Goal: Task Accomplishment & Management: Manage account settings

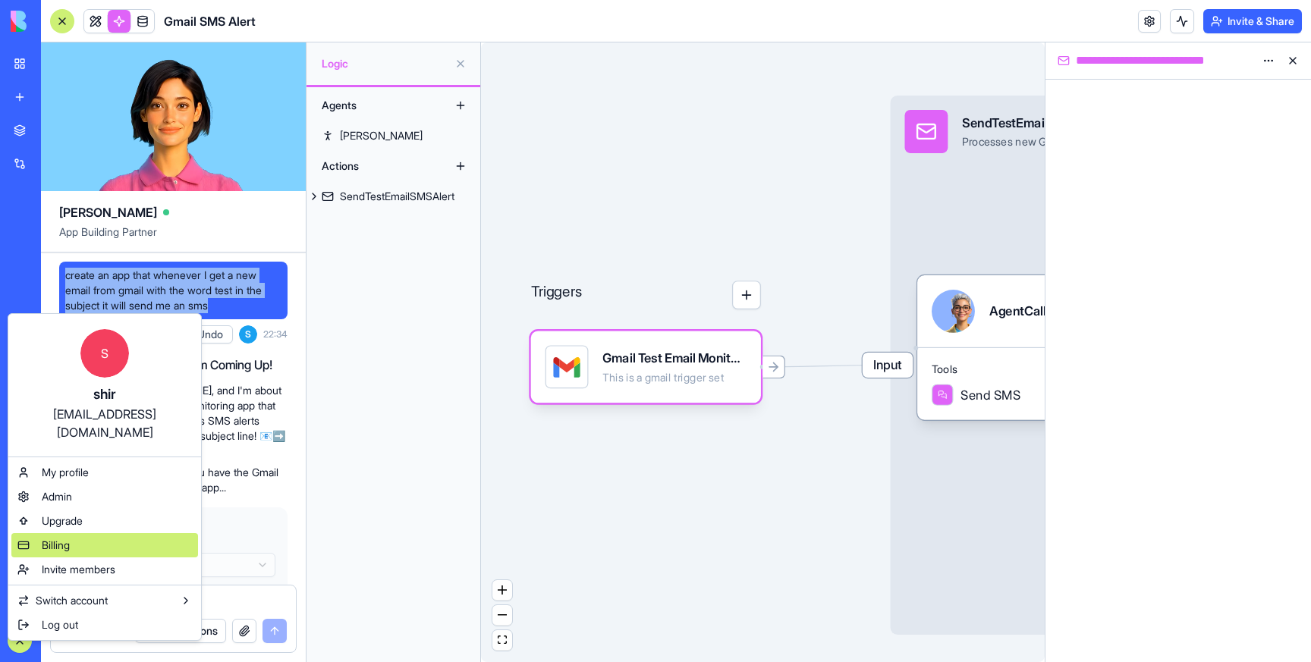
click at [64, 538] on span "Billing" at bounding box center [56, 545] width 28 height 15
